Goal: Connect with others: Connect with others

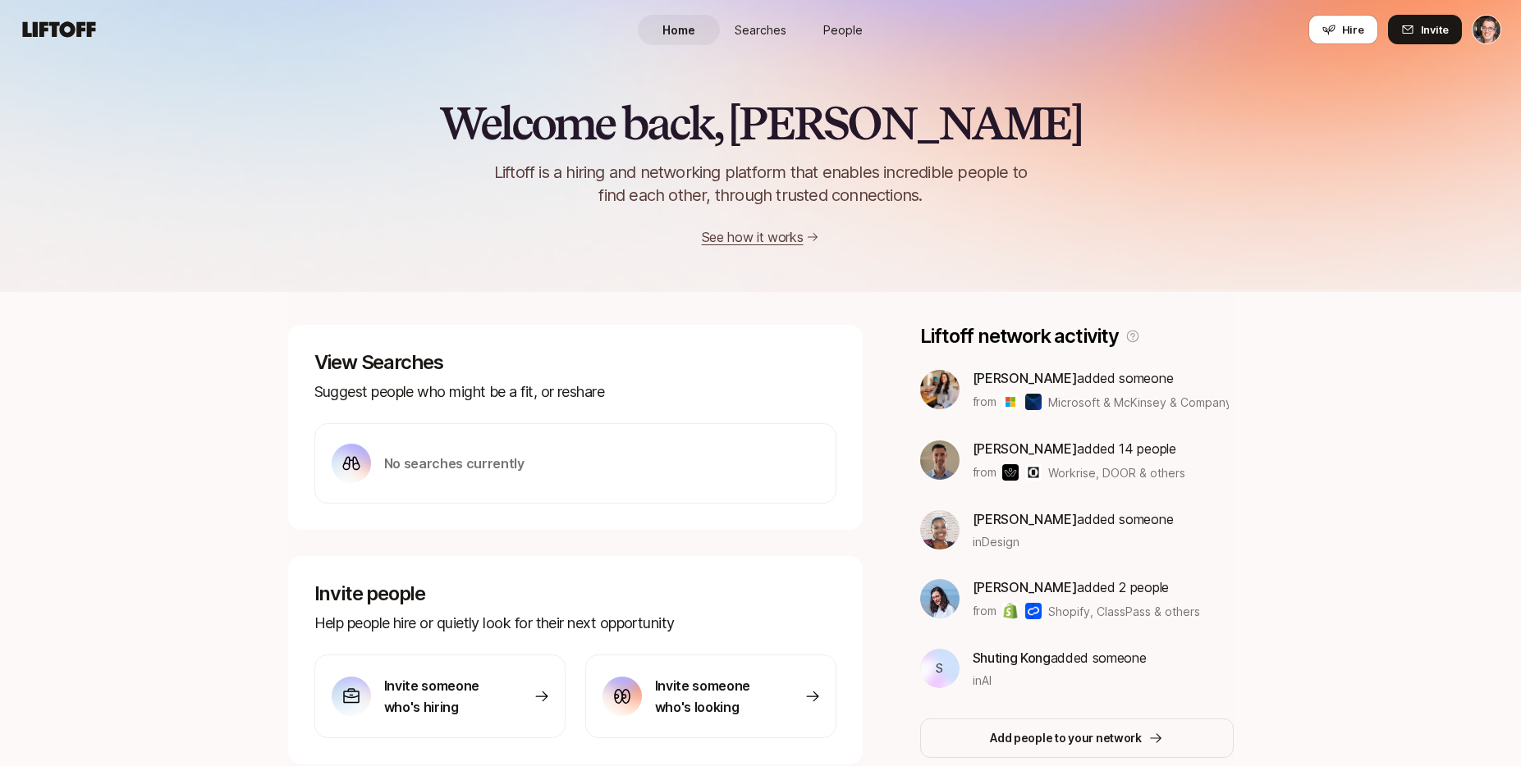
click at [1493, 21] on html "Home Searches People Hire Home Searches People Hire Hire Invite Welcome back, […" at bounding box center [760, 383] width 1521 height 766
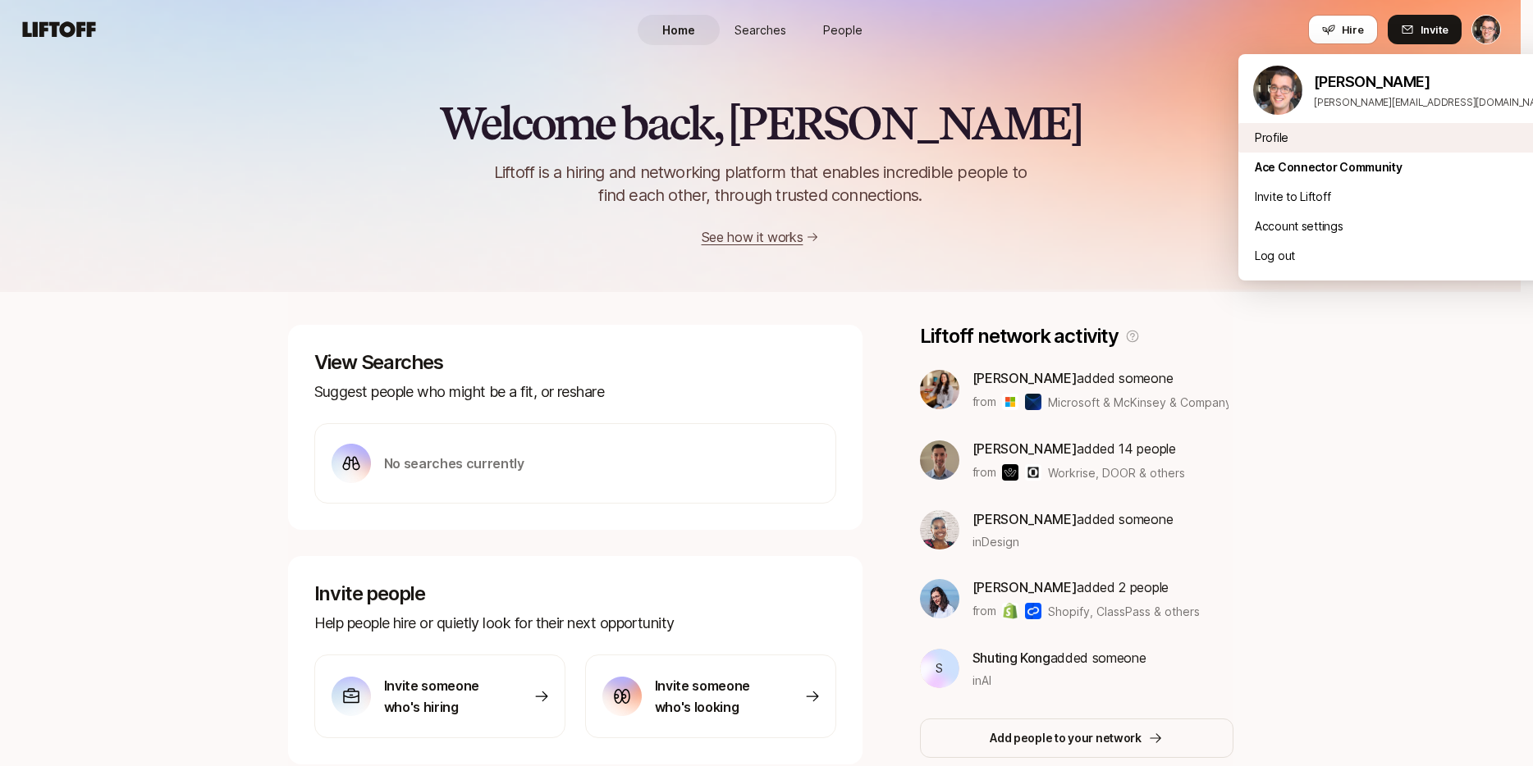
click at [1337, 133] on div "Profile" at bounding box center [1402, 138] width 328 height 30
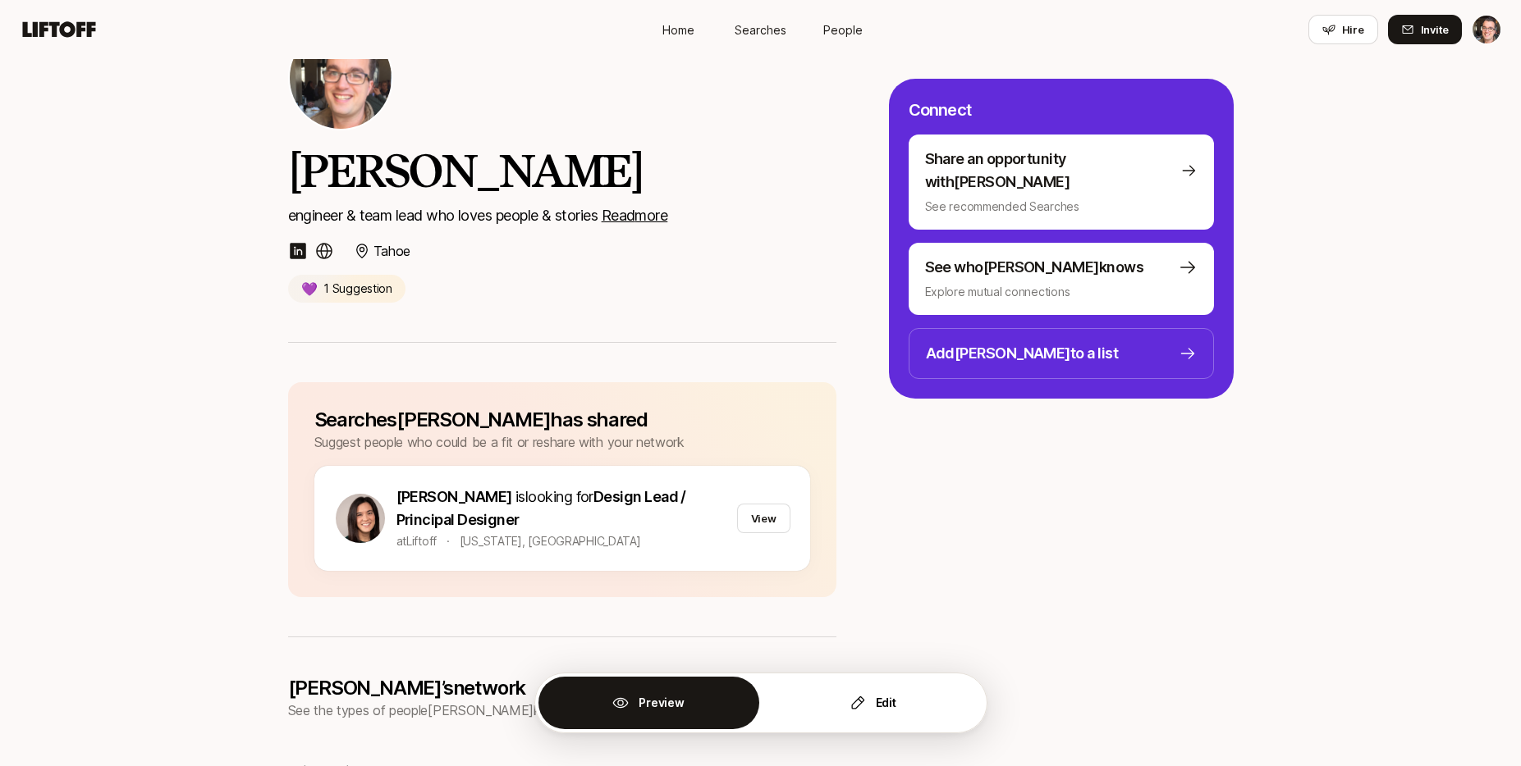
scroll to position [117, 0]
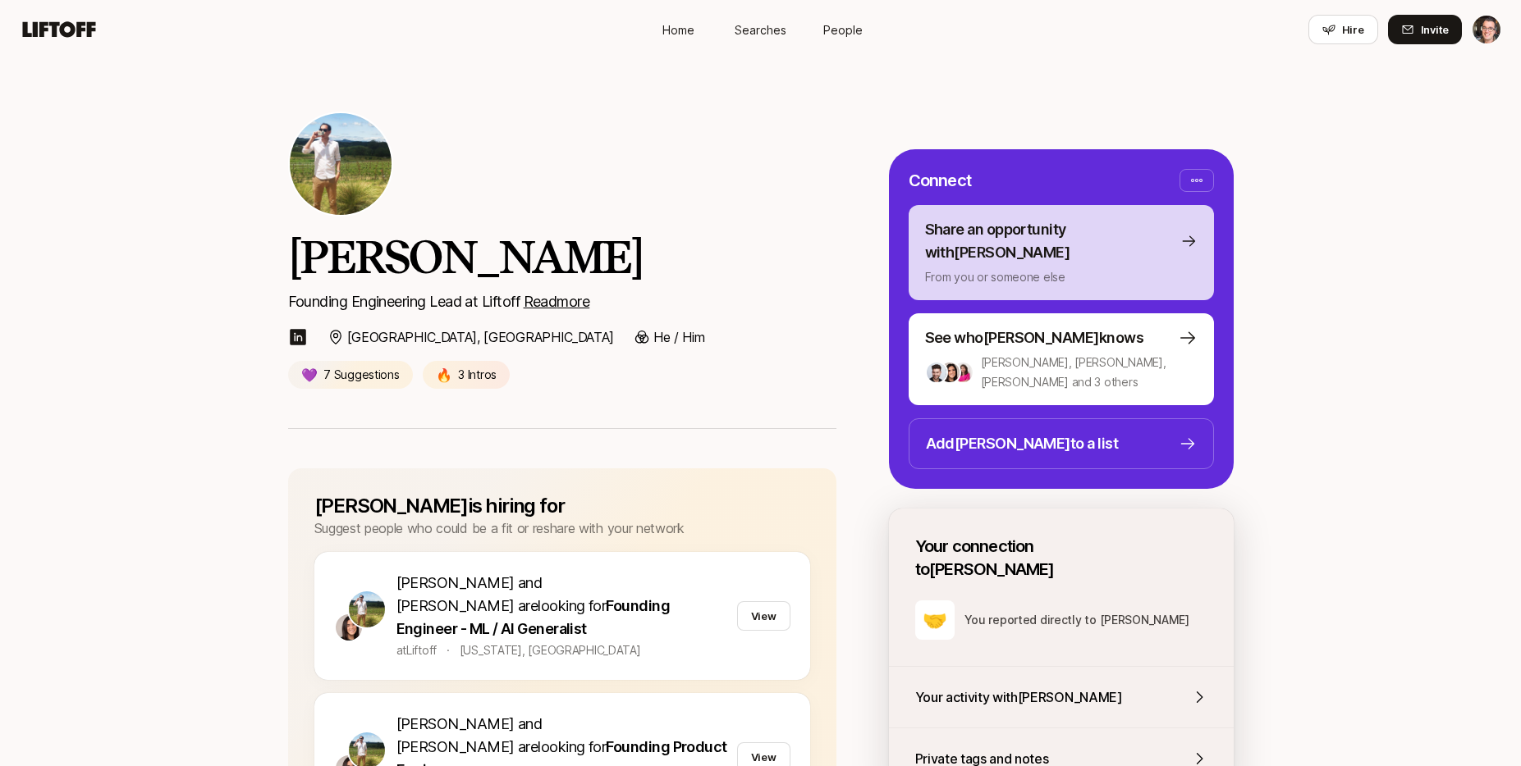
click at [1134, 240] on p "Share an opportunity with [PERSON_NAME]" at bounding box center [1049, 241] width 249 height 46
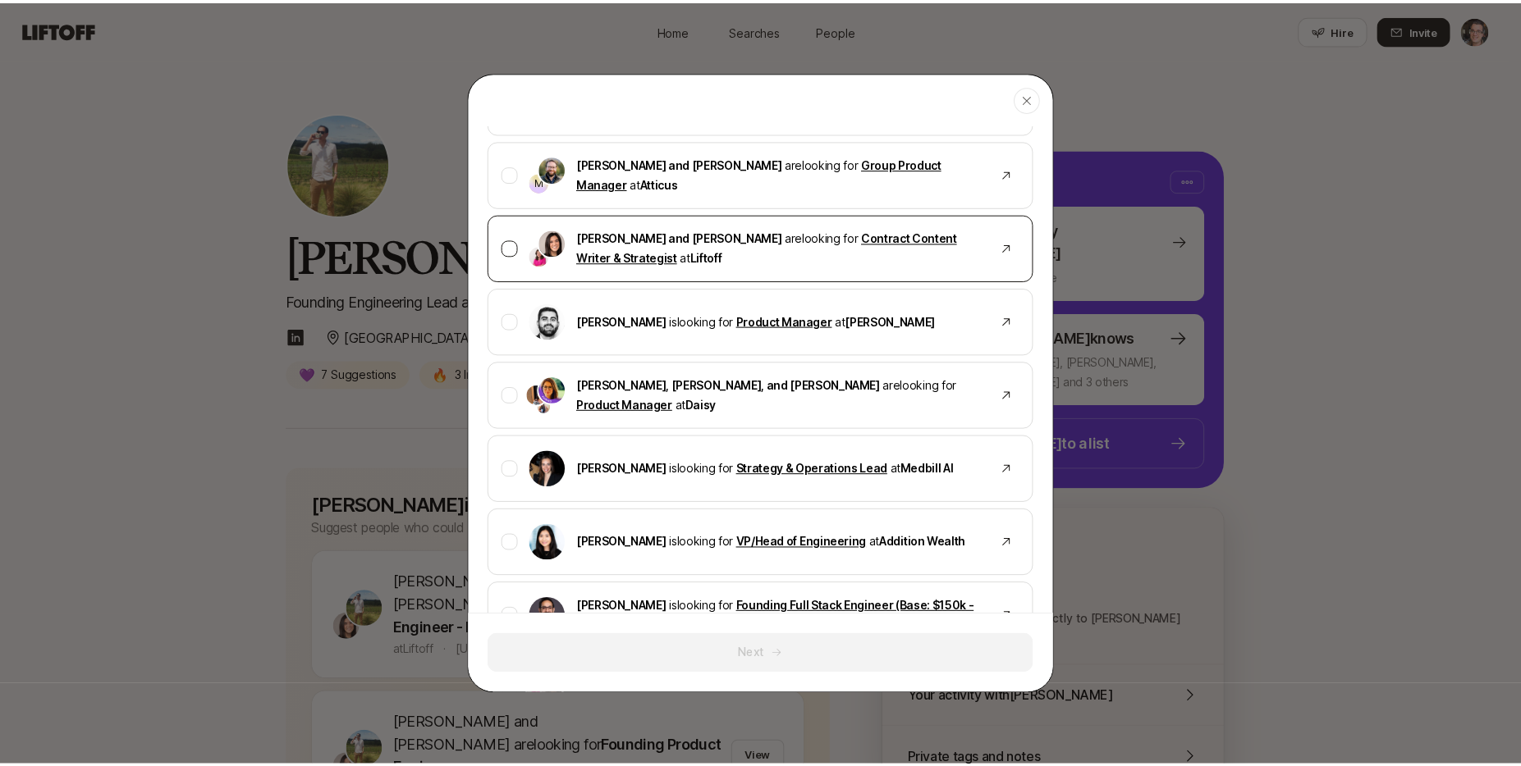
scroll to position [425, 0]
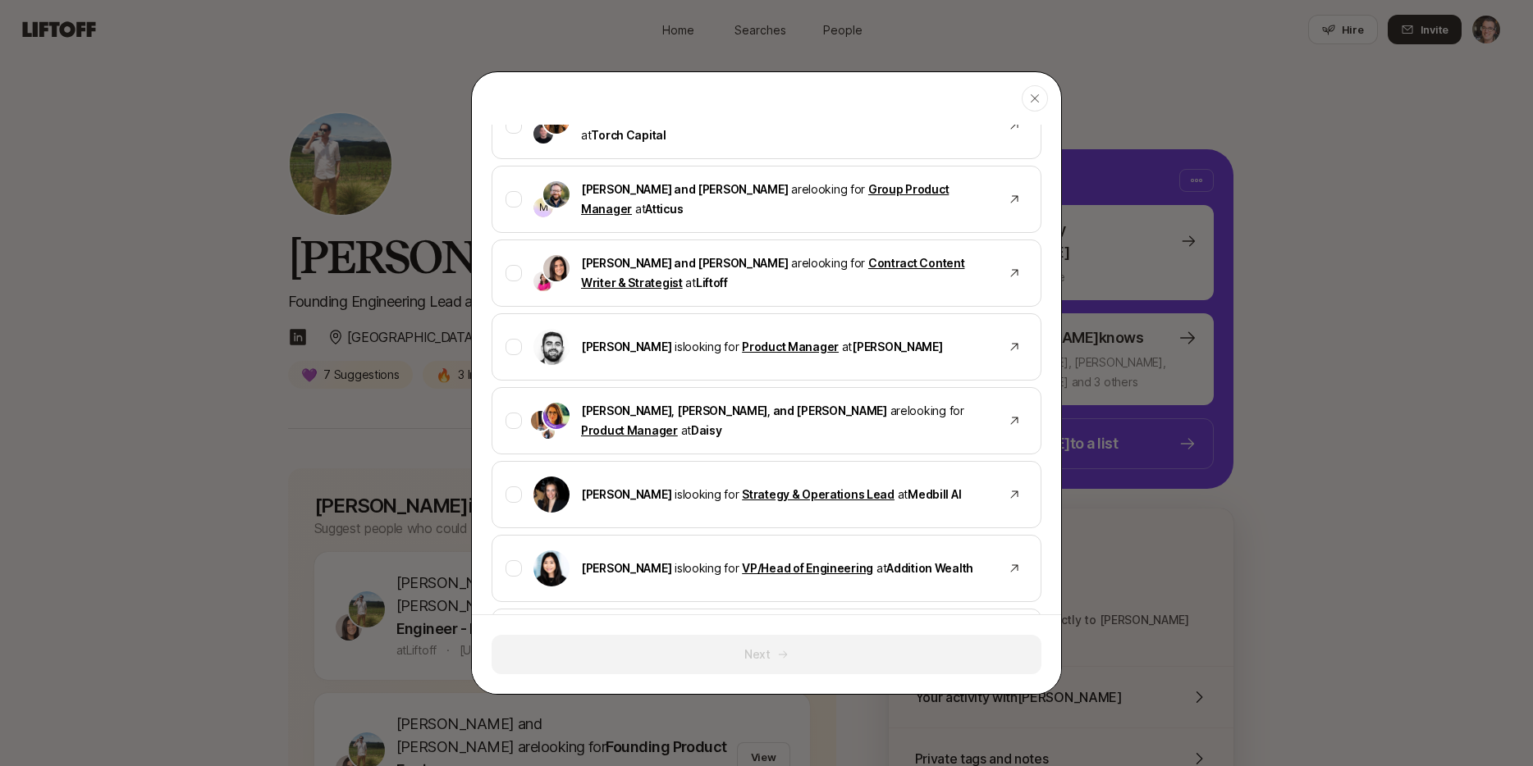
click at [1033, 97] on icon "button" at bounding box center [1035, 98] width 8 height 8
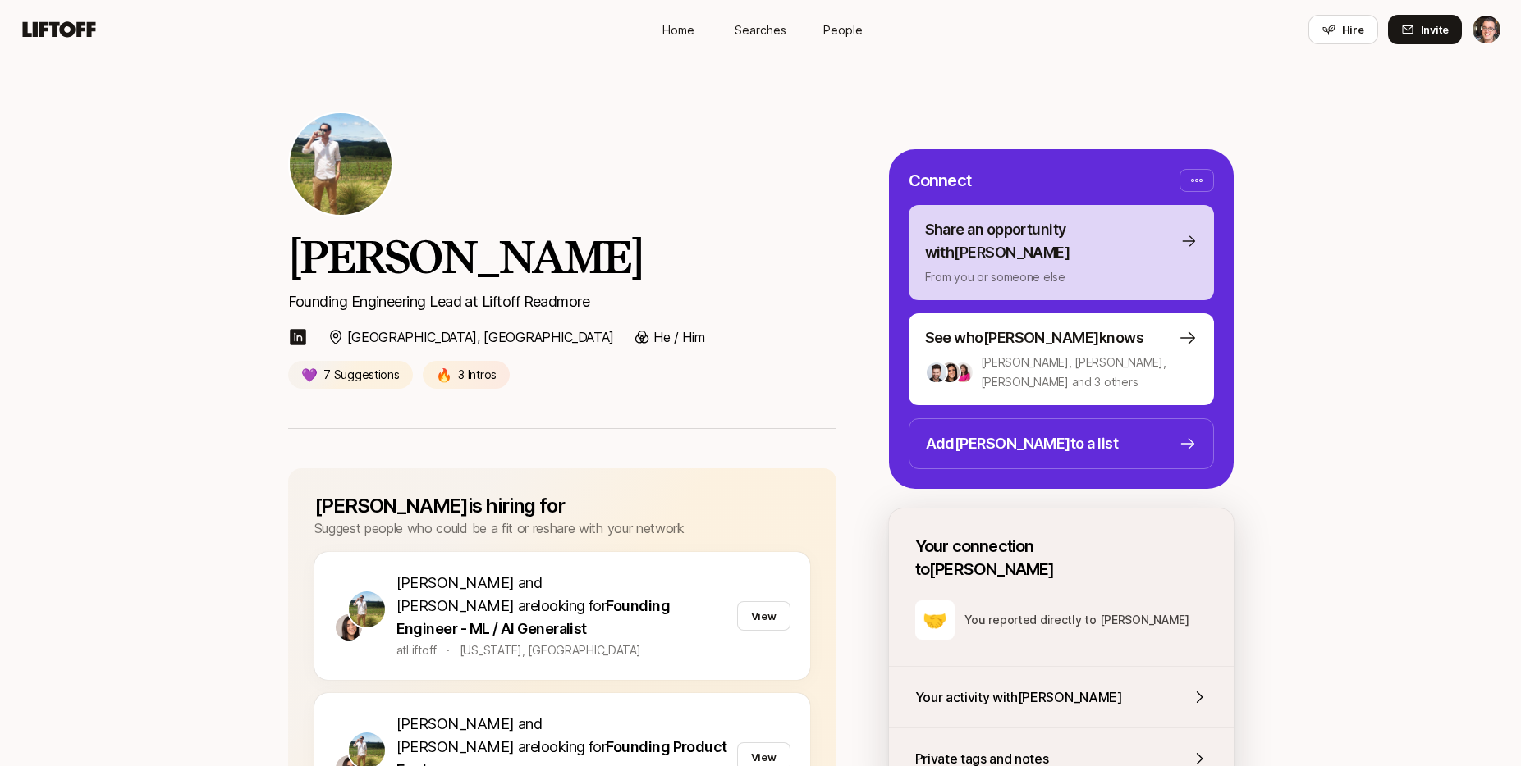
click at [1102, 238] on p "Share an opportunity with Tyler" at bounding box center [1049, 241] width 249 height 46
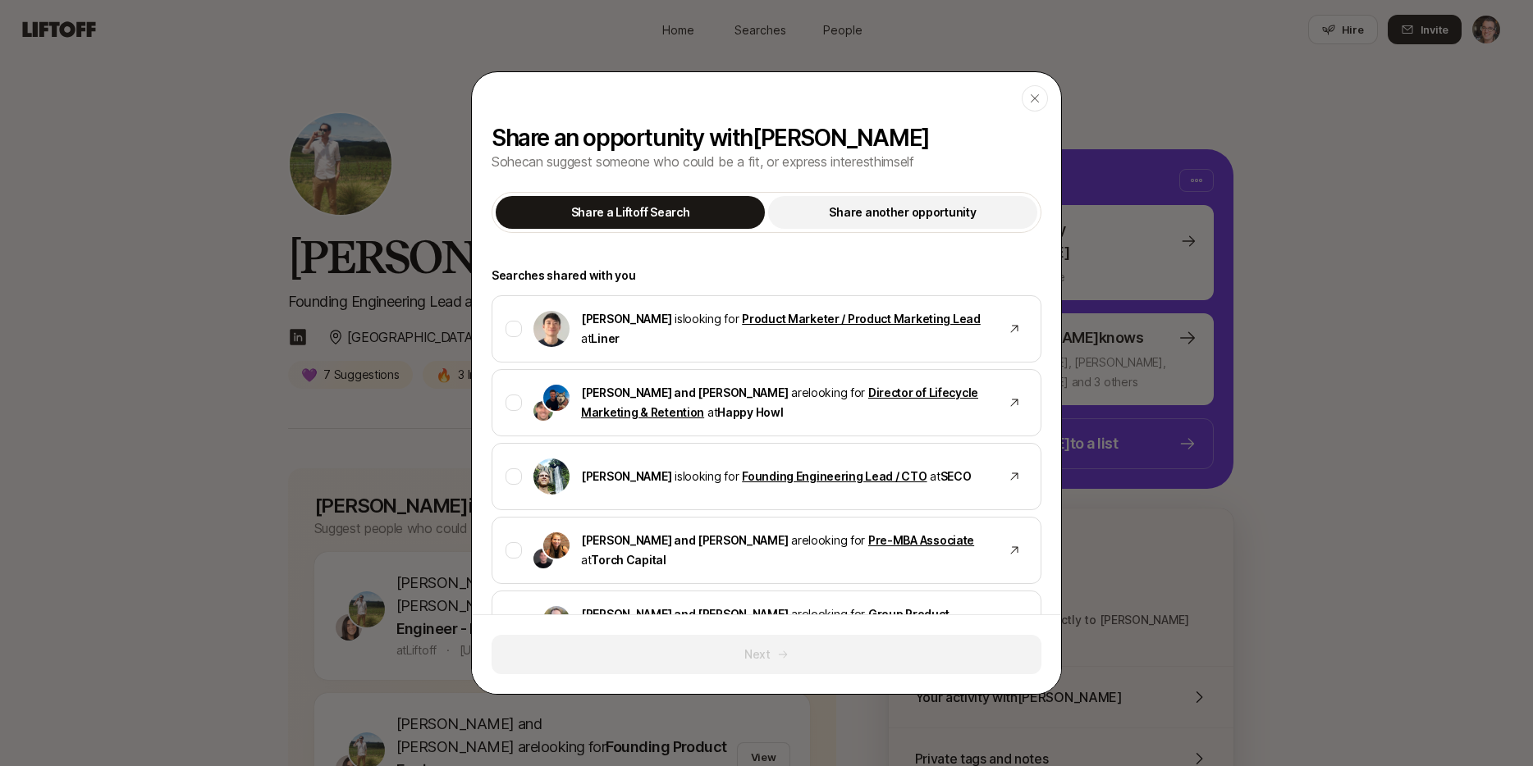
click at [959, 214] on p "Share another opportunity" at bounding box center [902, 213] width 147 height 20
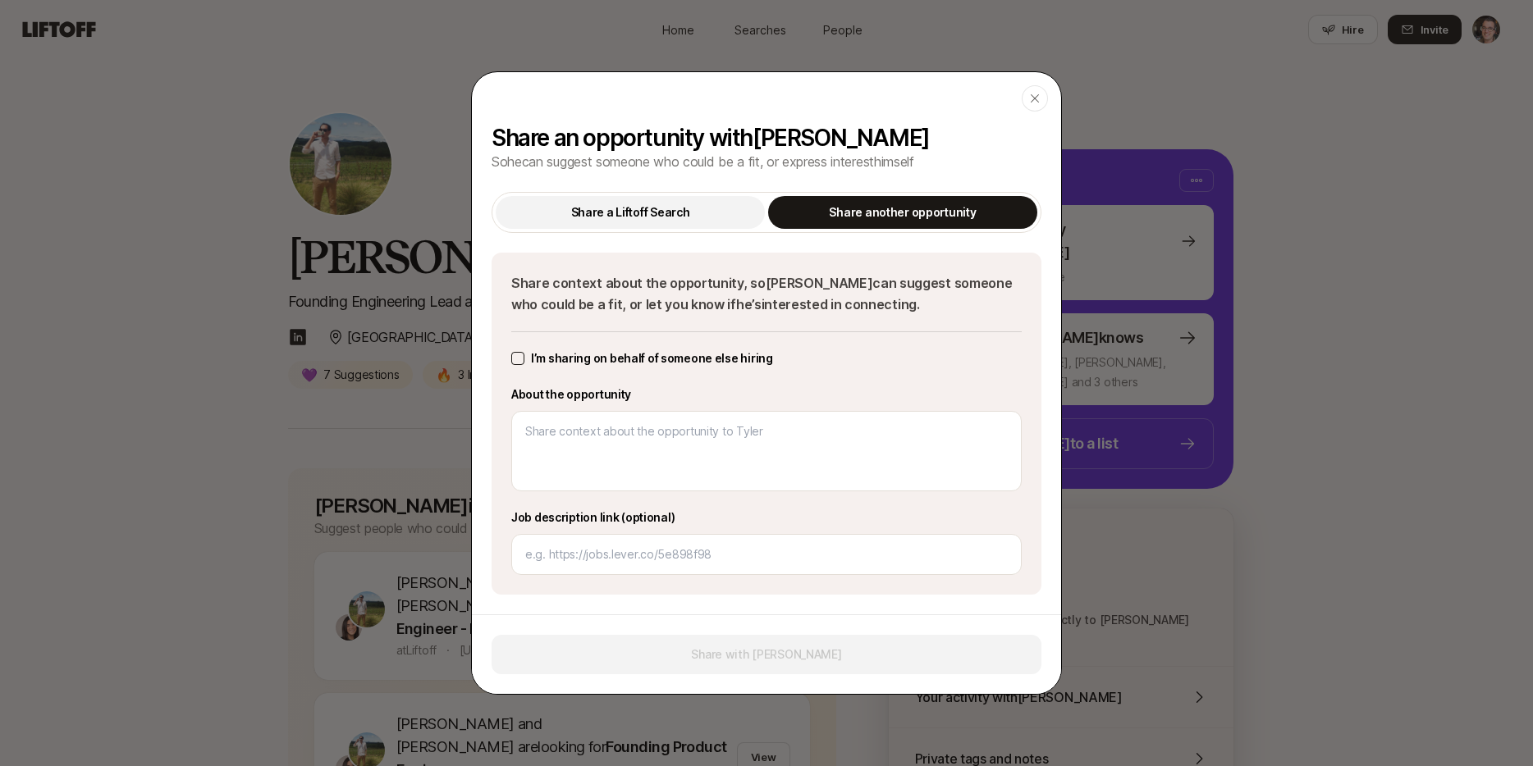
click at [663, 217] on p "Share a Liftoff Search" at bounding box center [630, 213] width 119 height 20
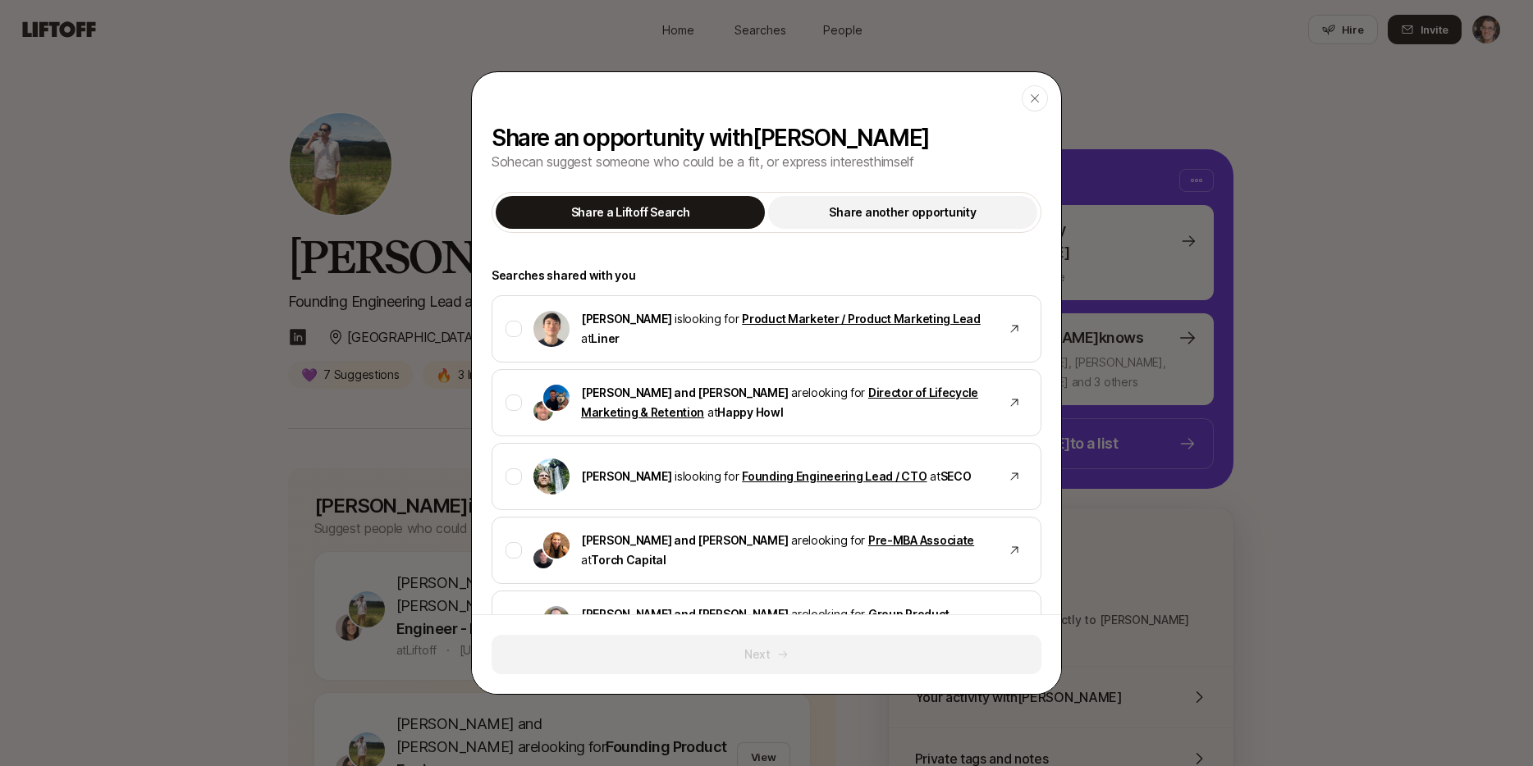
click at [902, 227] on button "Share another opportunity" at bounding box center [902, 212] width 269 height 33
type textarea "x"
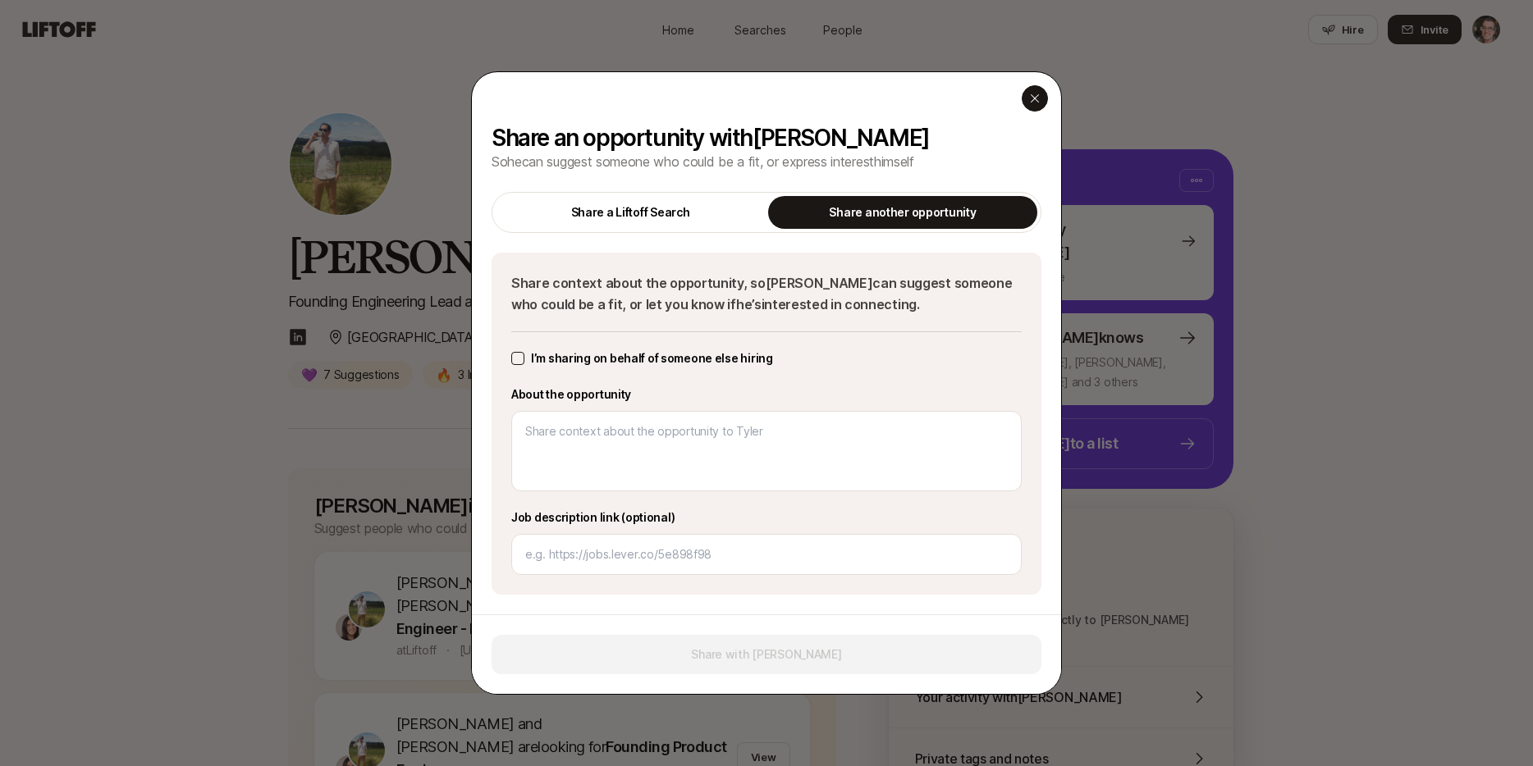
click at [1027, 95] on div "button" at bounding box center [1035, 98] width 26 height 26
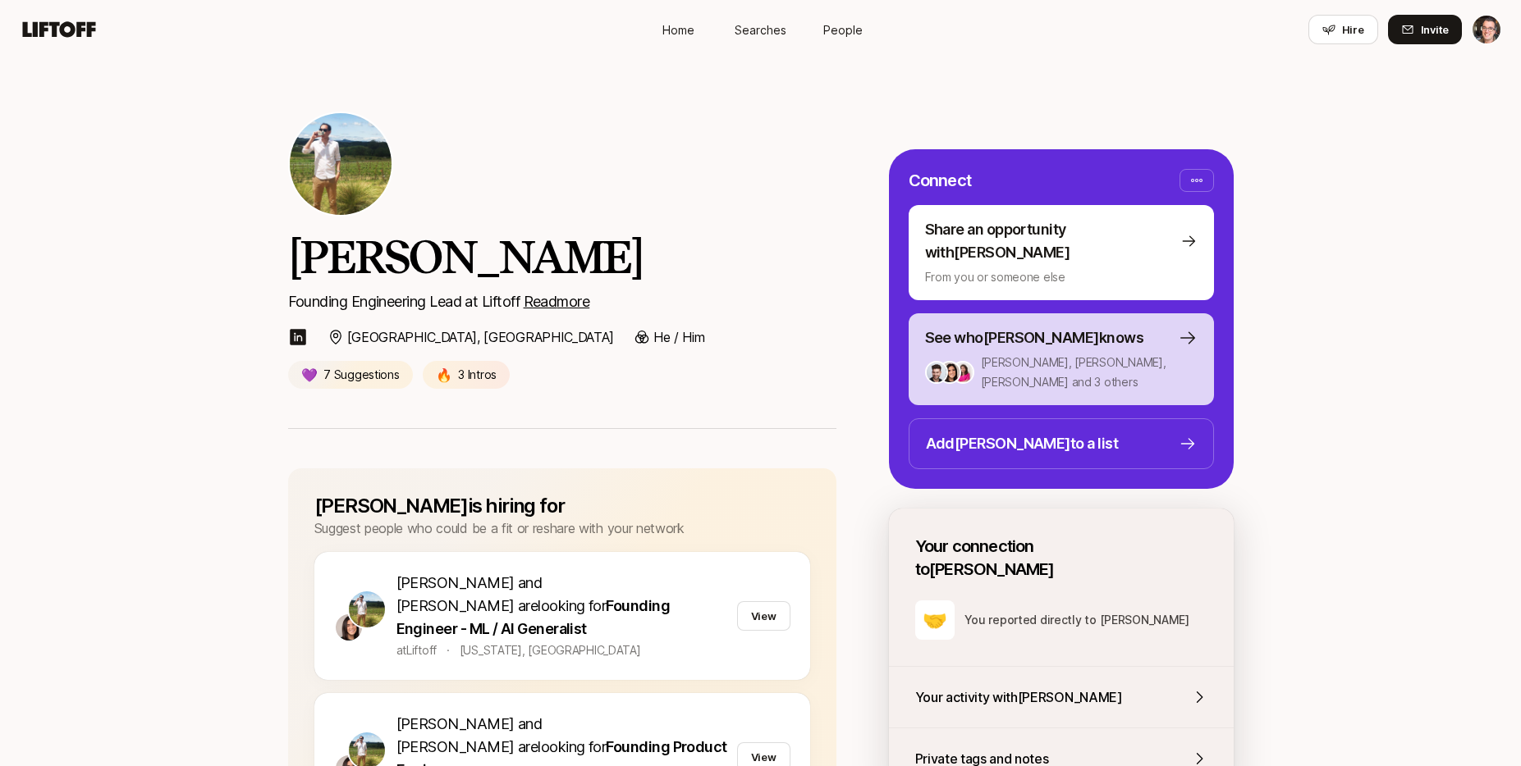
click at [1018, 327] on div "See who Tyler knows Andy, Eleanor, Emma and 3 others 6 people" at bounding box center [1061, 360] width 272 height 66
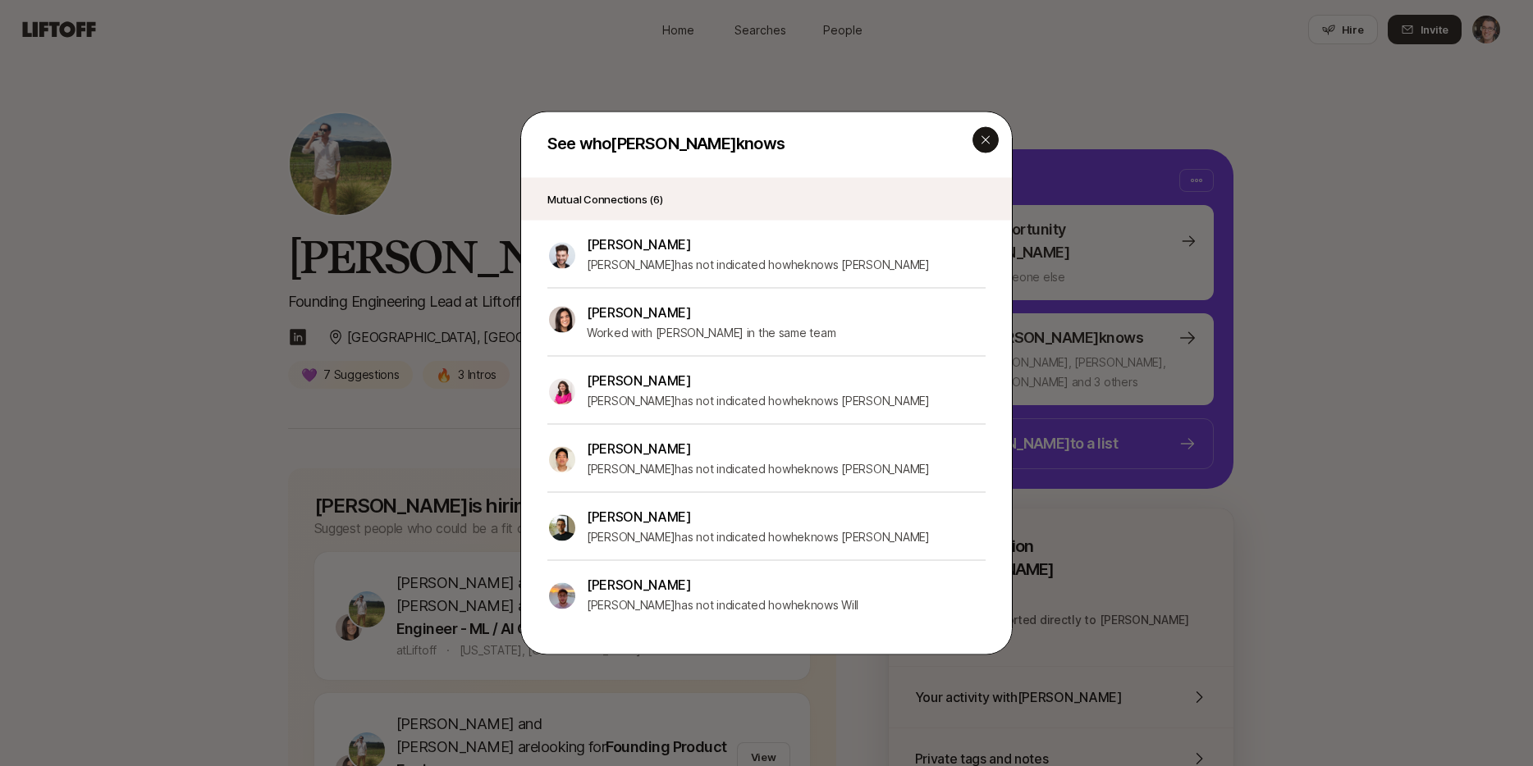
click at [990, 145] on icon "button" at bounding box center [985, 140] width 13 height 13
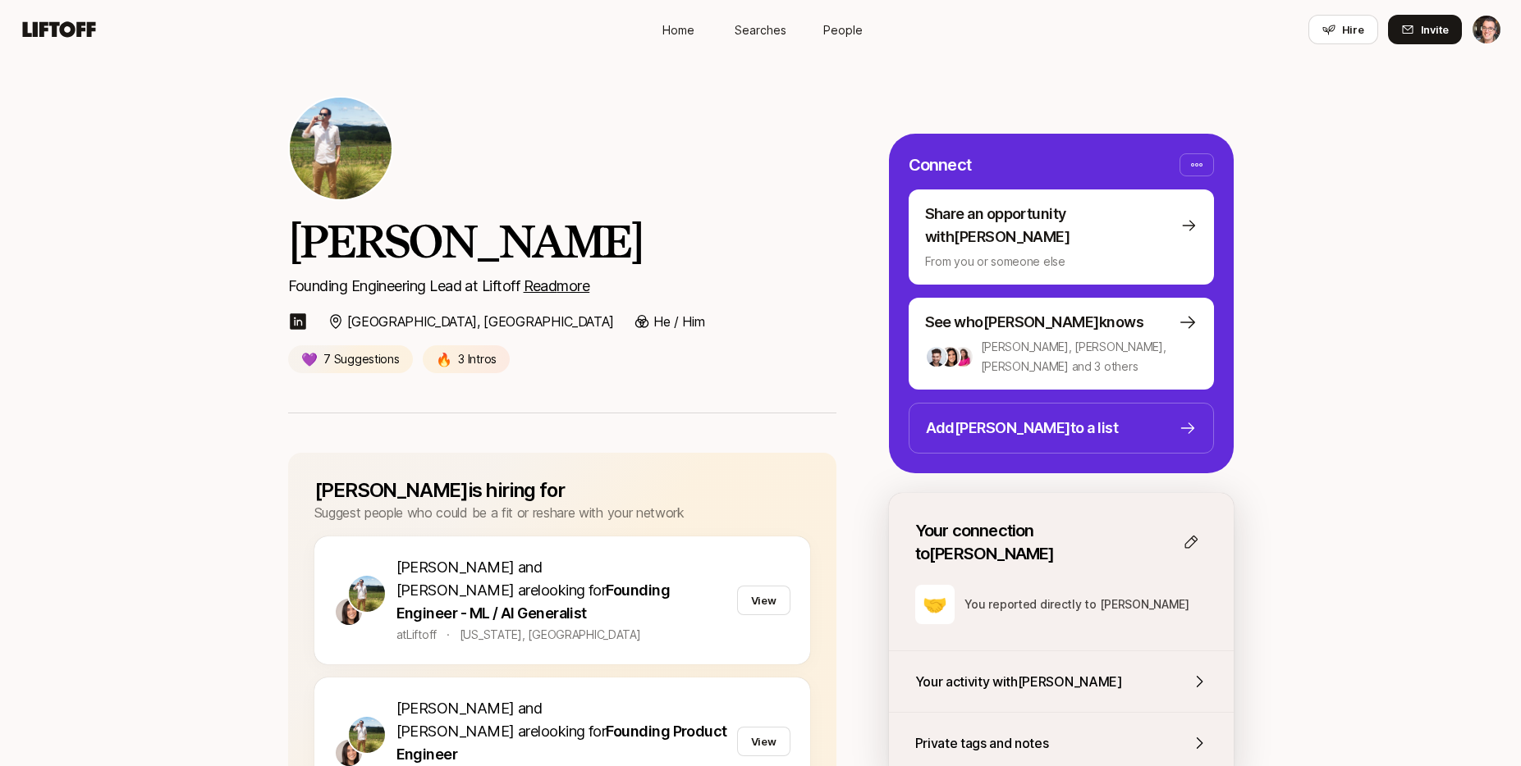
scroll to position [0, 0]
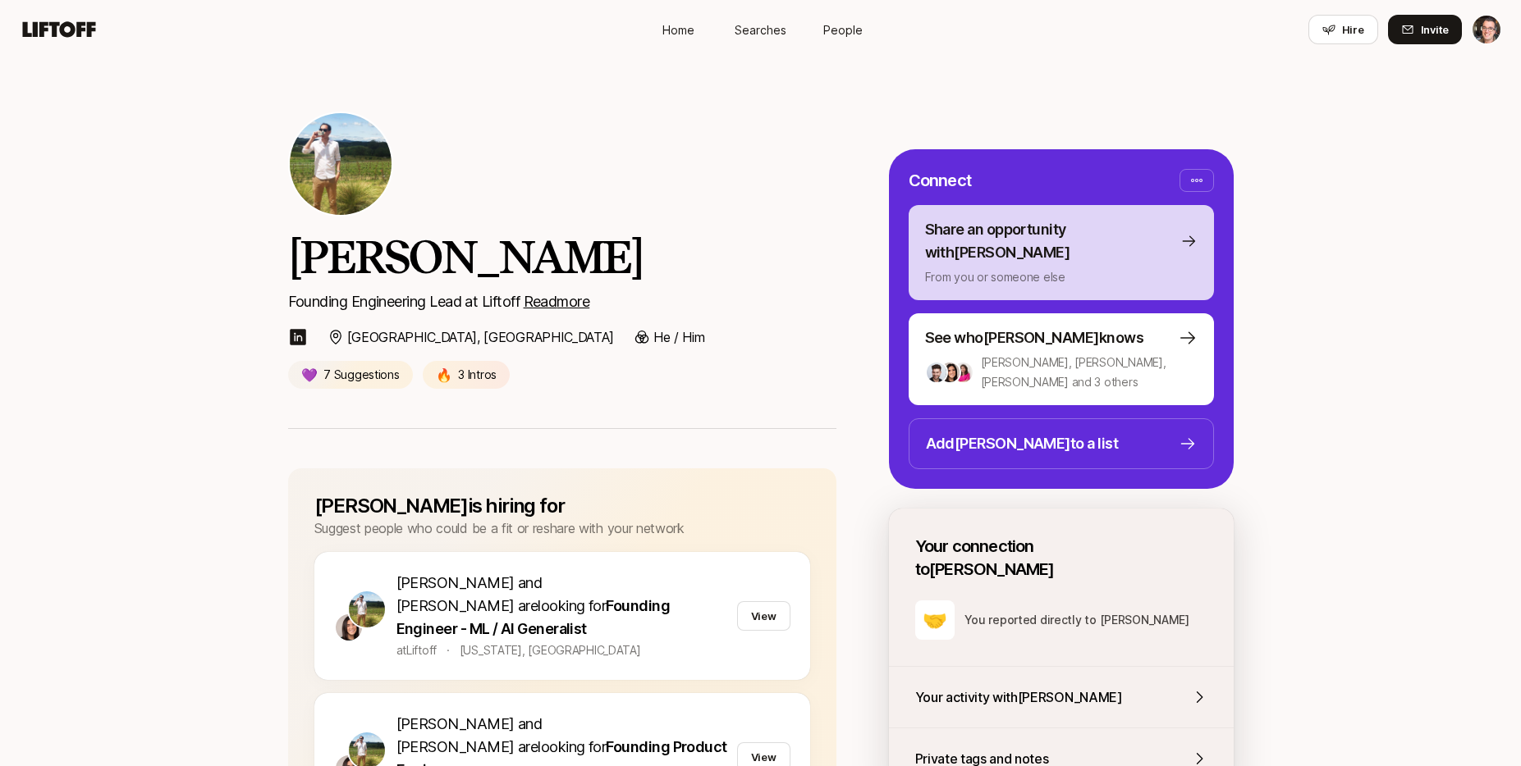
click at [1004, 238] on p "Share an opportunity with Tyler" at bounding box center [1049, 241] width 249 height 46
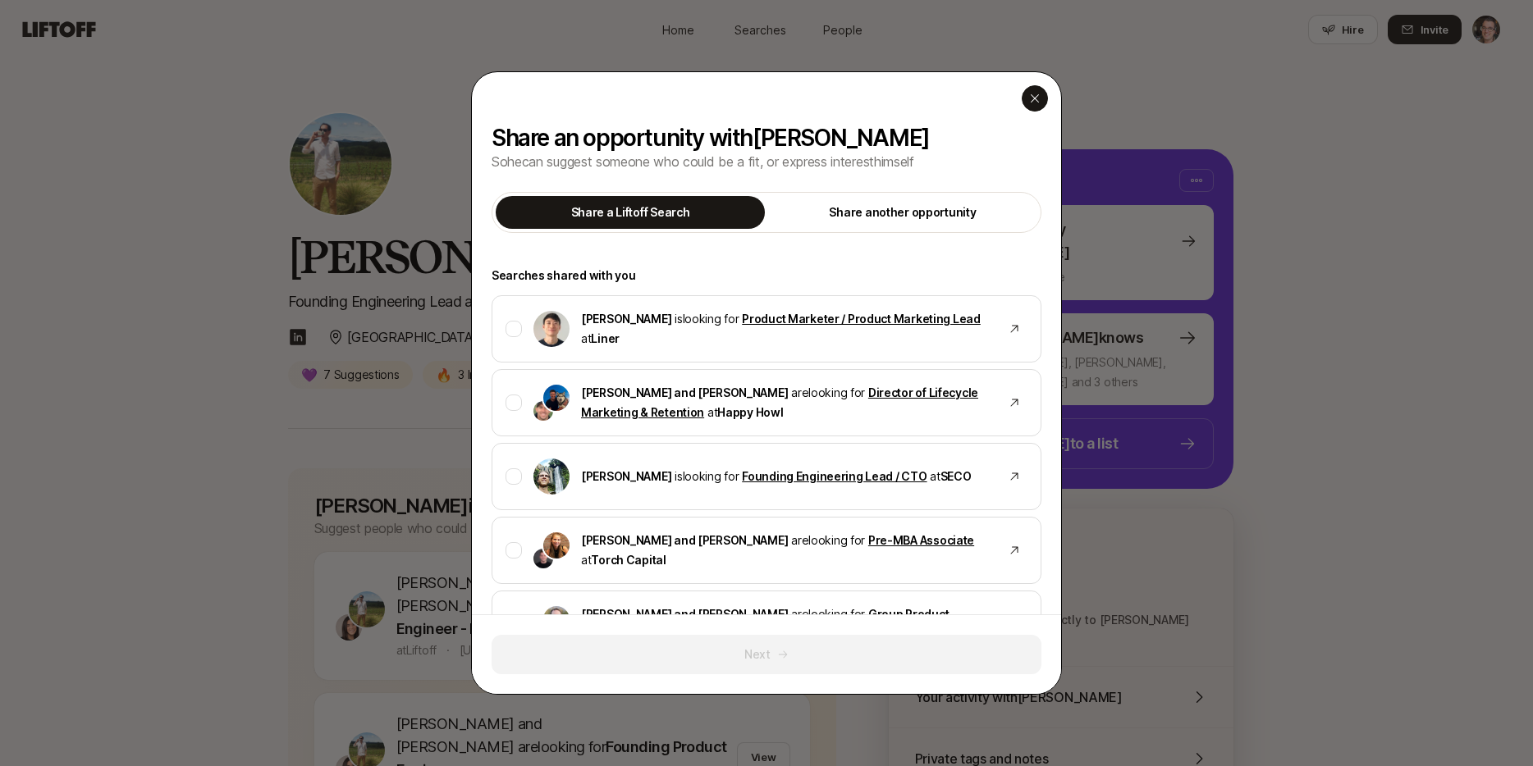
click at [1038, 100] on icon "button" at bounding box center [1034, 98] width 13 height 13
